Goal: Task Accomplishment & Management: Complete application form

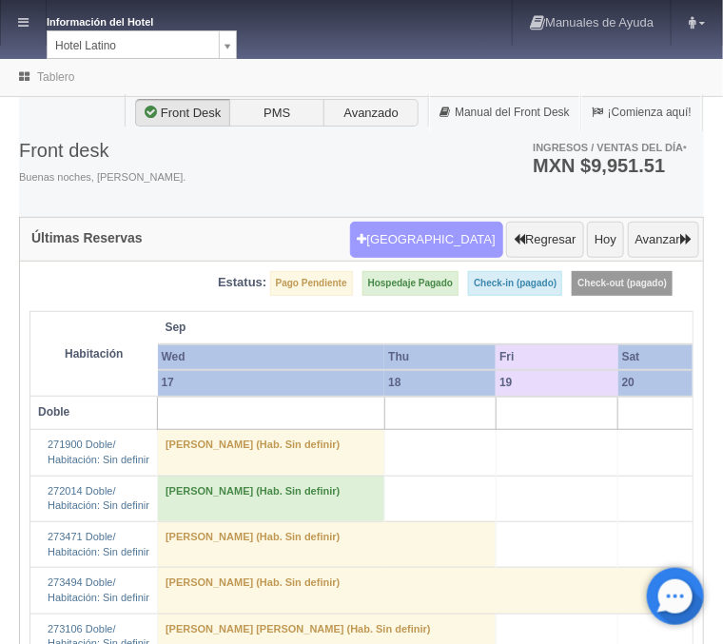
click at [442, 229] on button "Nueva Reserva" at bounding box center [426, 240] width 153 height 36
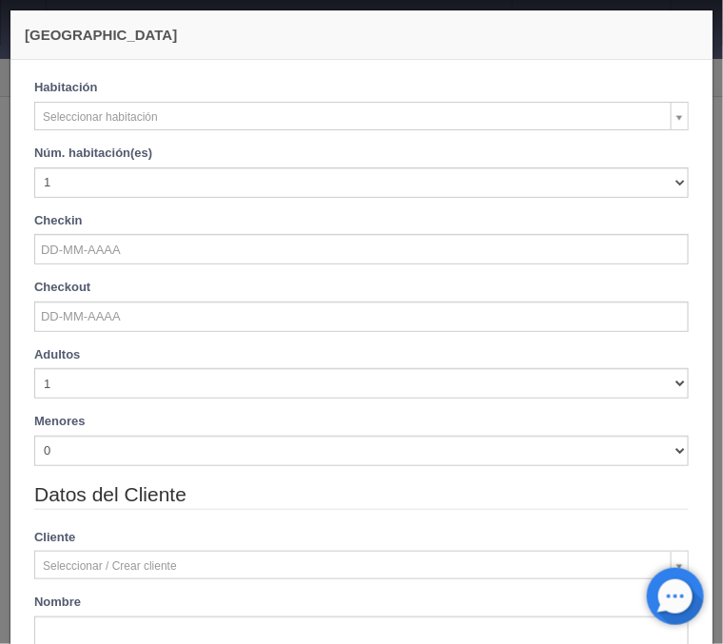
checkbox input "false"
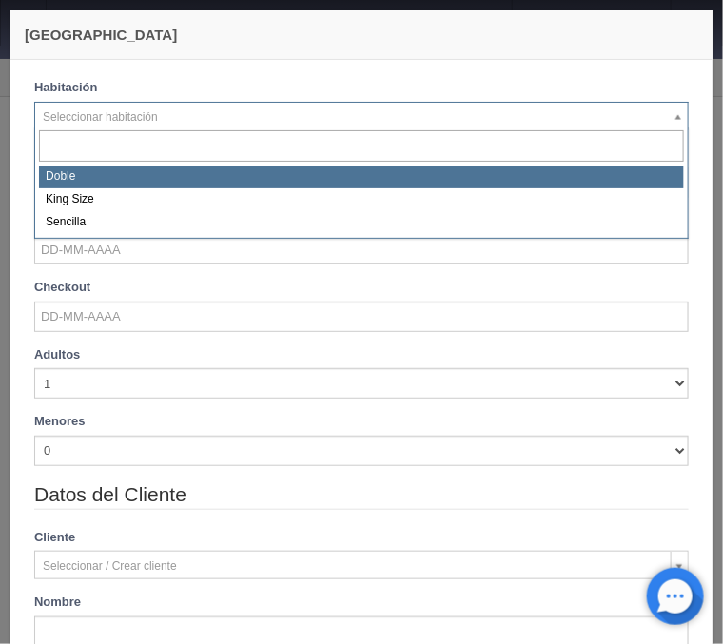
select select "2159"
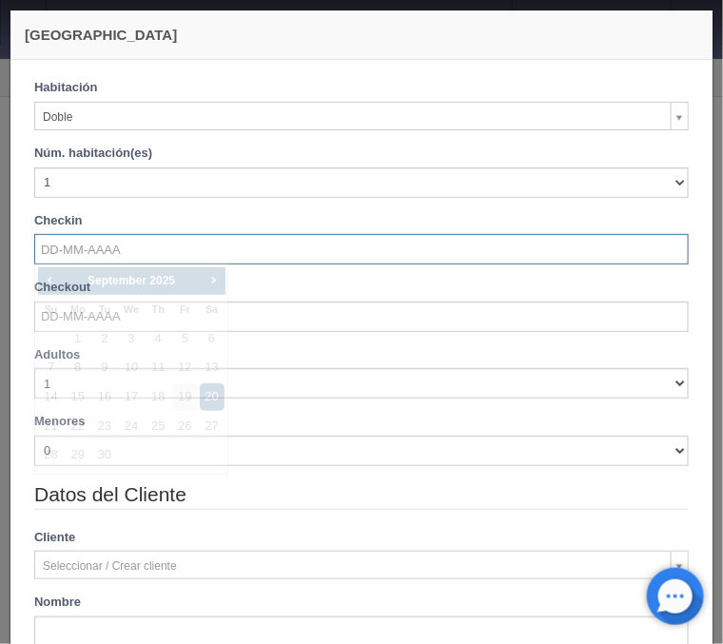
click at [75, 249] on input "text" at bounding box center [361, 249] width 654 height 30
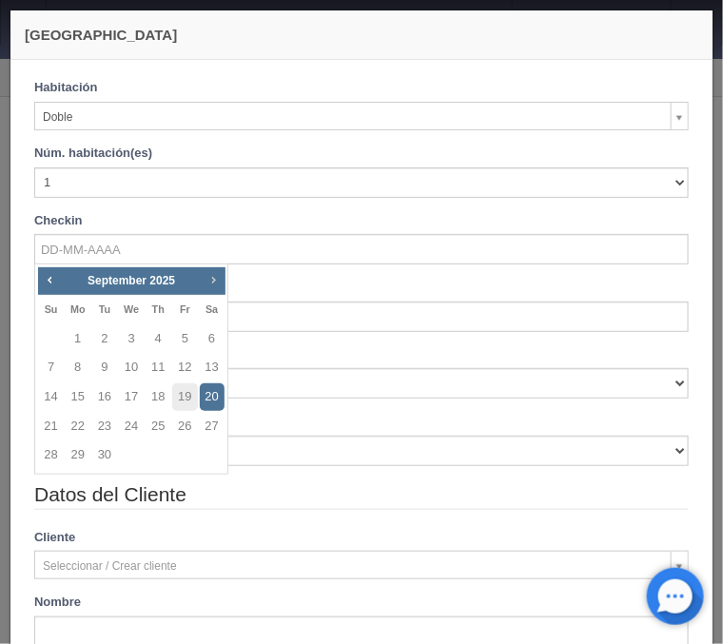
click at [219, 274] on span "Next" at bounding box center [212, 279] width 15 height 15
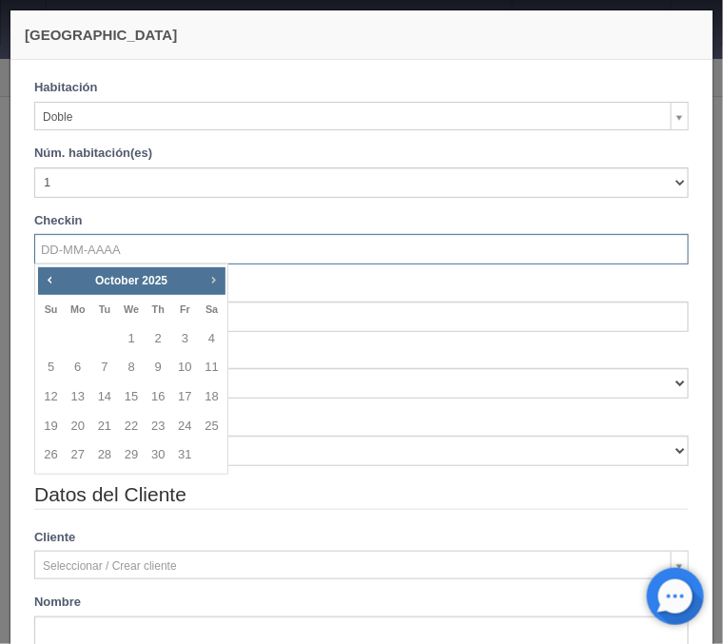
checkbox input "false"
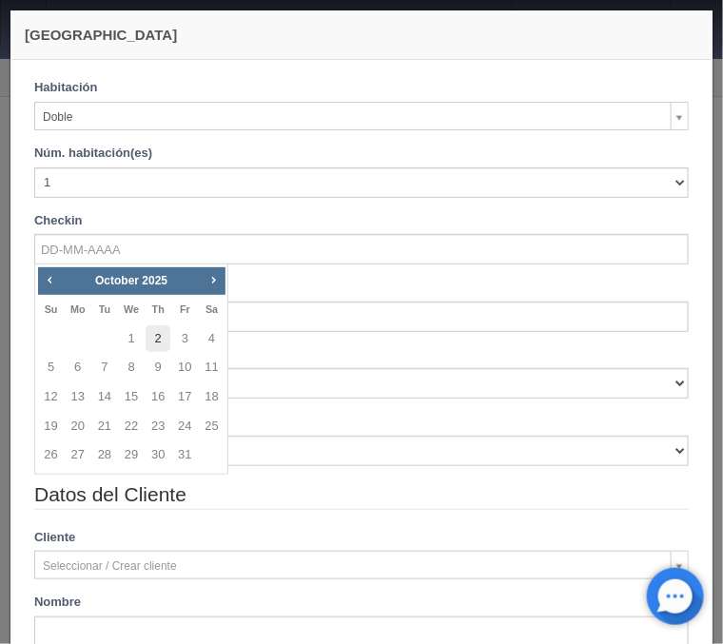
click at [156, 335] on link "2" at bounding box center [157, 339] width 25 height 28
type input "[DATE]"
checkbox input "false"
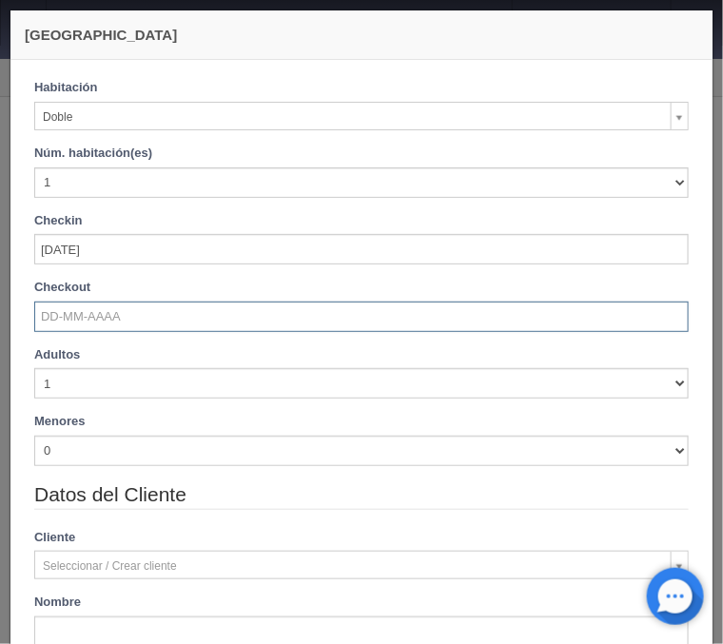
click at [66, 321] on input "text" at bounding box center [361, 316] width 654 height 30
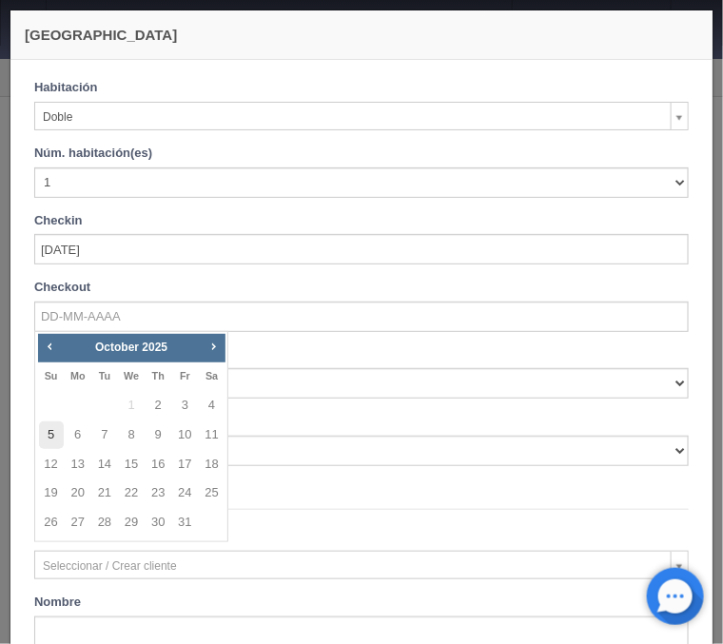
click at [49, 431] on link "5" at bounding box center [51, 435] width 25 height 28
type input "[DATE]"
checkbox input "false"
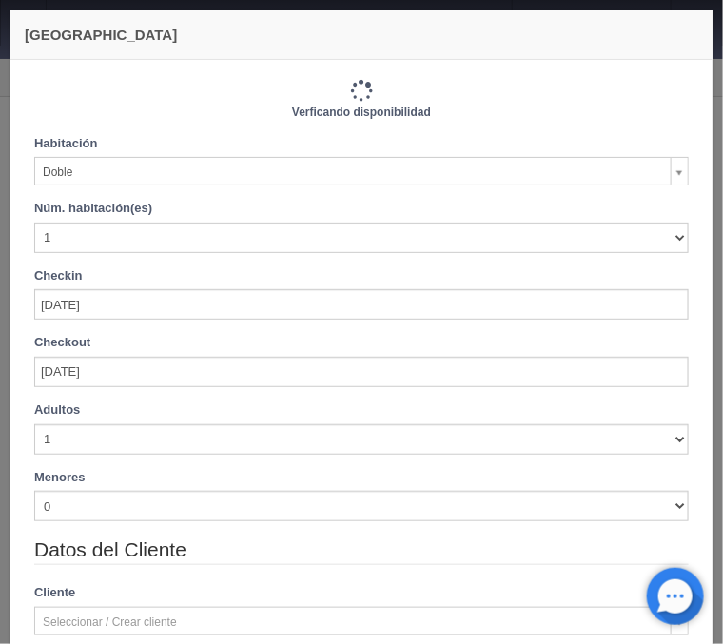
type input "2310.00"
checkbox input "false"
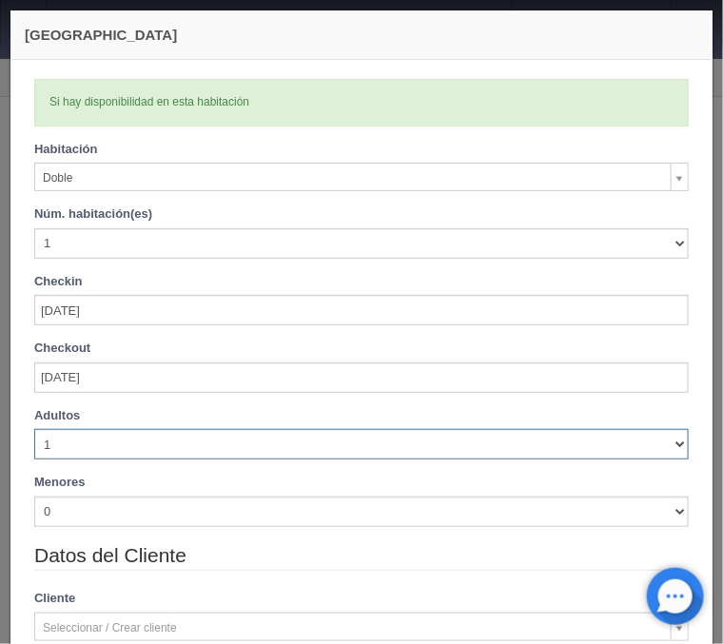
click at [34, 429] on select "1 2 3 4 5 6 7 8 9 10" at bounding box center [361, 444] width 654 height 30
select select "4"
click option "4" at bounding box center [0, 0] width 0 height 0
checkbox input "false"
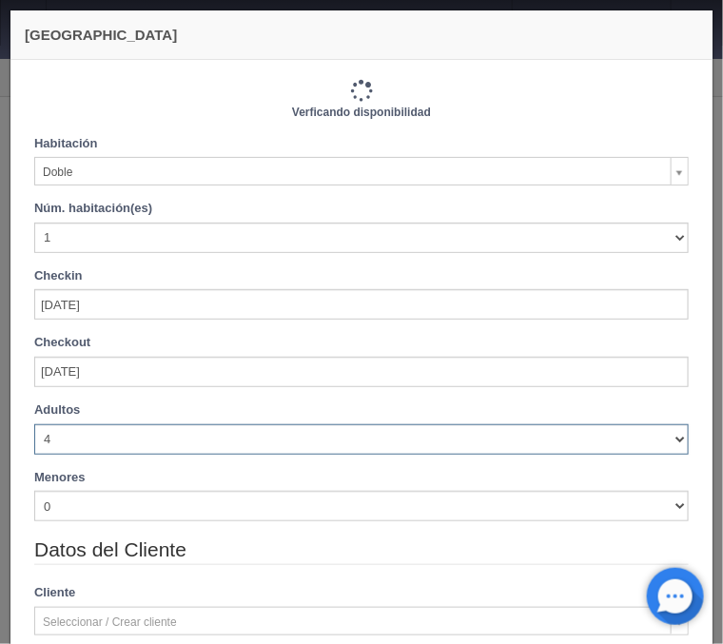
type input "2610.00"
checkbox input "false"
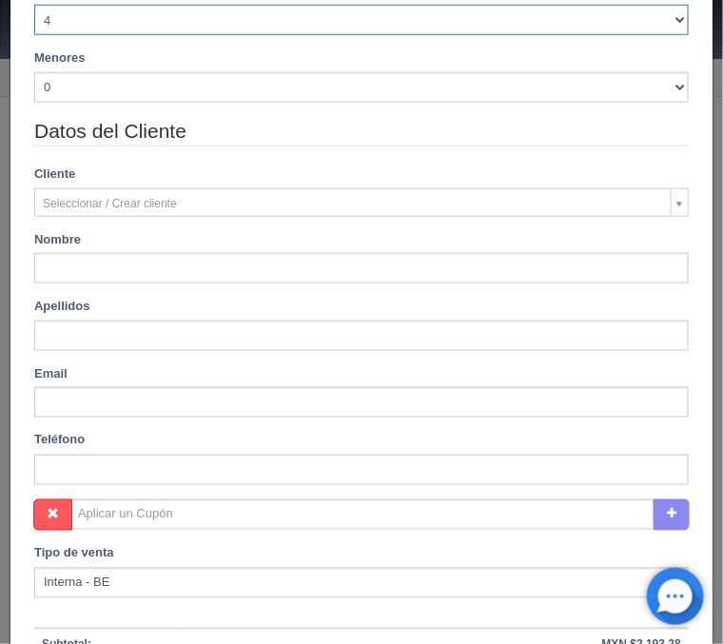
scroll to position [458, 0]
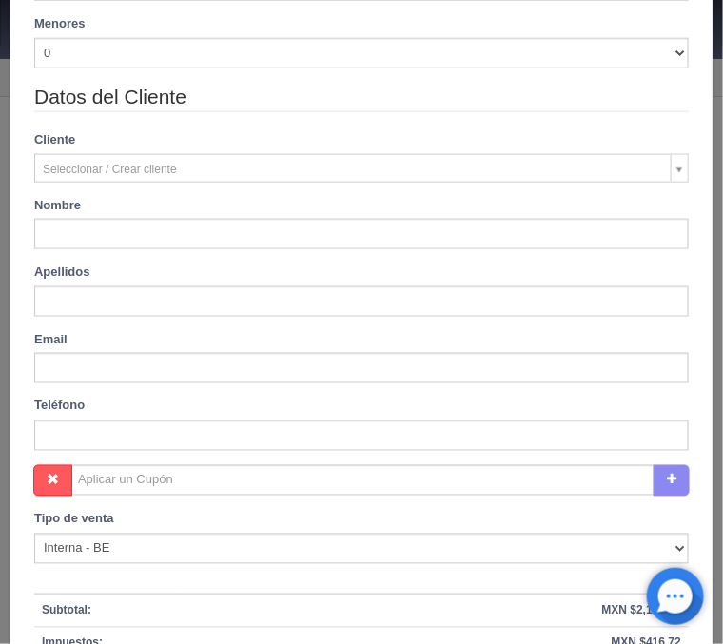
type input "[PERSON_NAME]"
type input "camposgil"
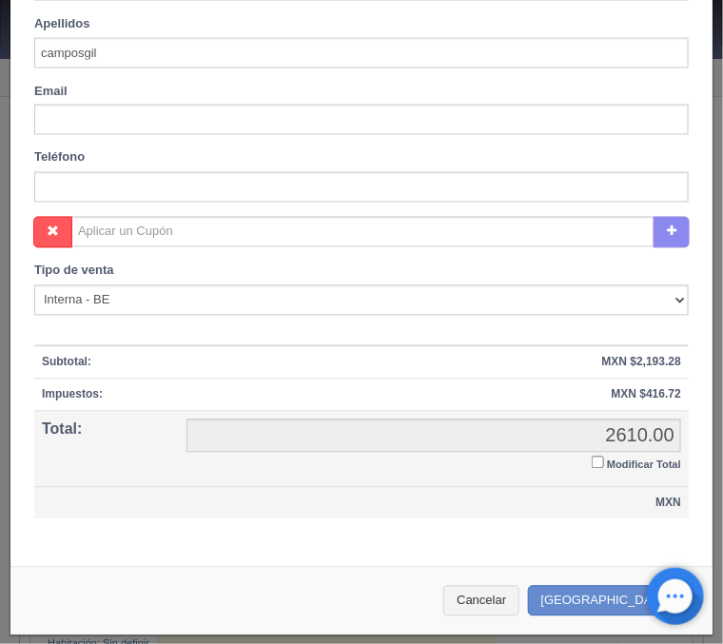
scroll to position [707, 0]
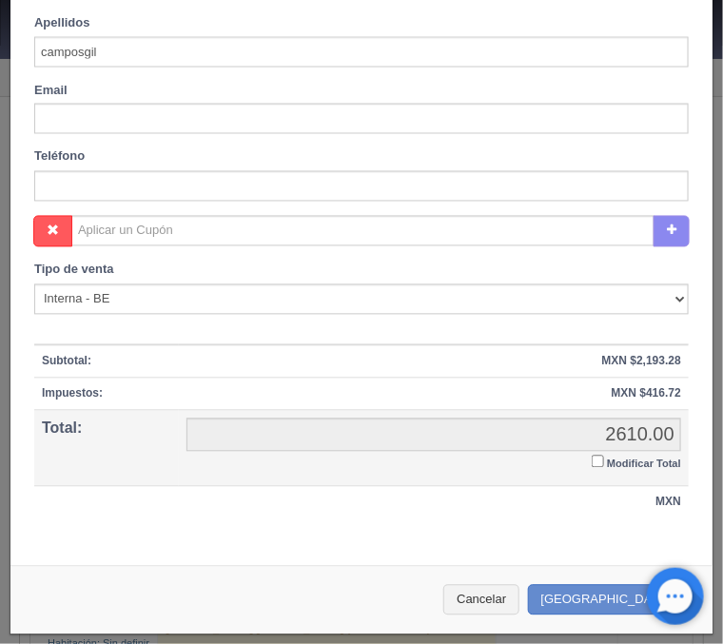
click at [598, 462] on input "Modificar Total" at bounding box center [597, 461] width 12 height 12
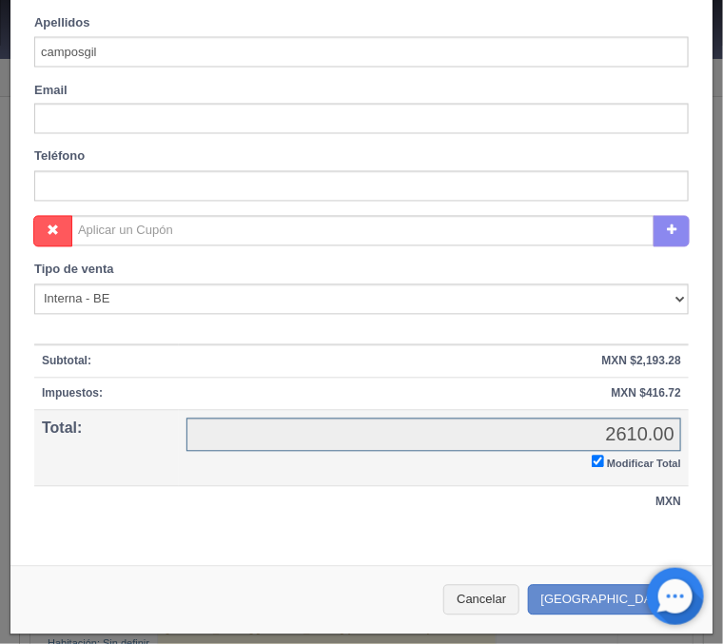
checkbox input "true"
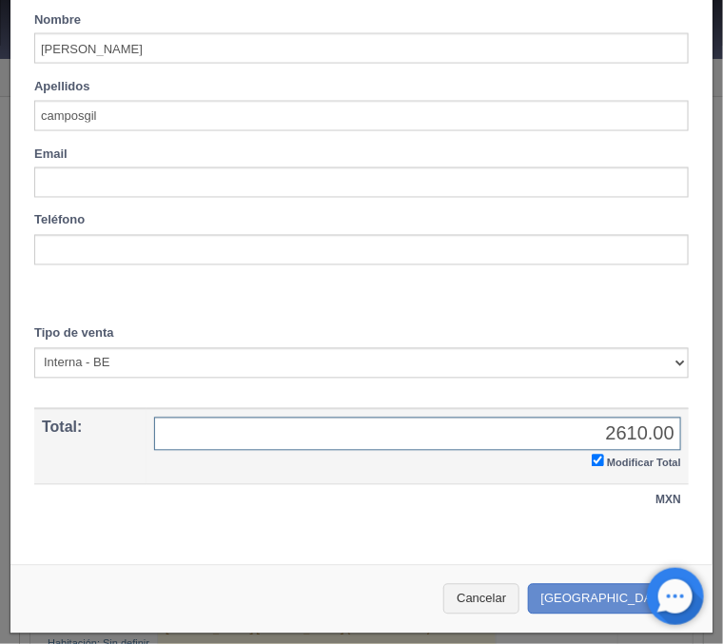
scroll to position [642, 0]
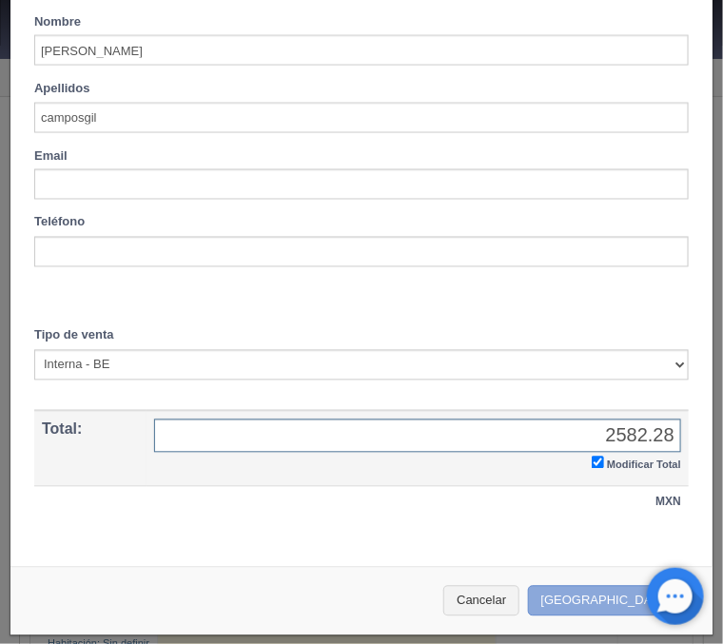
type input "2582.28"
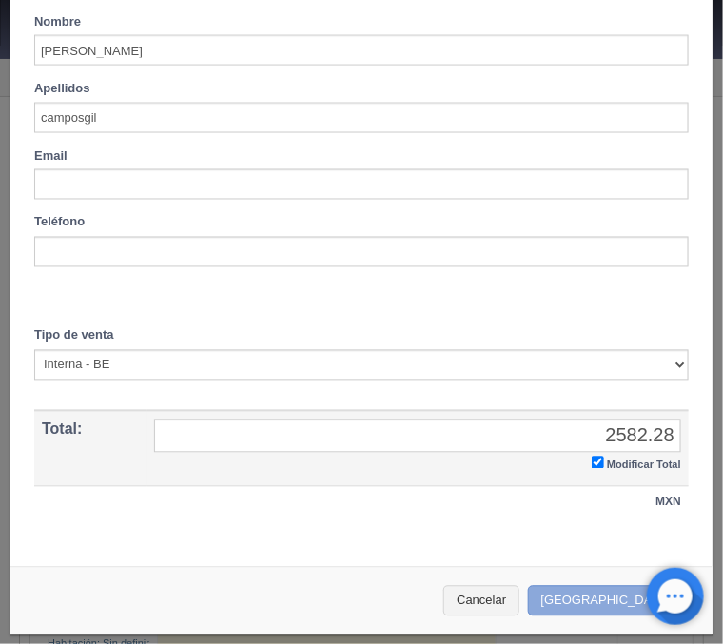
click at [615, 594] on button "Crear Reserva" at bounding box center [610, 601] width 165 height 31
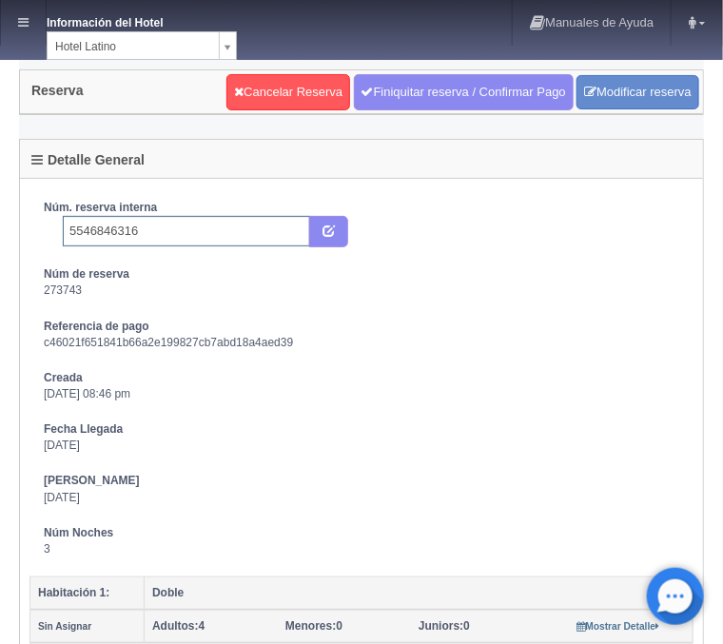
click at [157, 227] on input "5546846316" at bounding box center [186, 231] width 247 height 30
type input "5546846316 Booking"
click at [328, 244] on button "submit" at bounding box center [328, 232] width 39 height 32
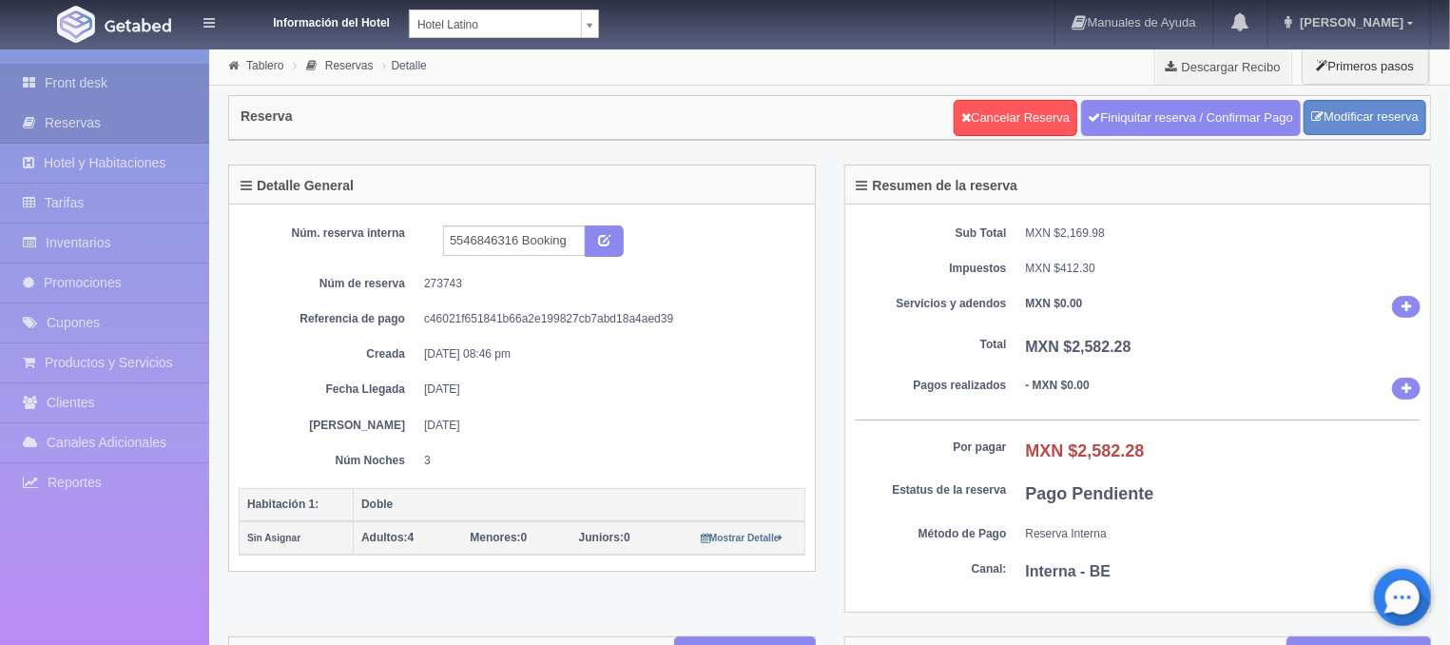
click at [38, 93] on link "Front desk" at bounding box center [104, 83] width 209 height 39
